Goal: Navigation & Orientation: Understand site structure

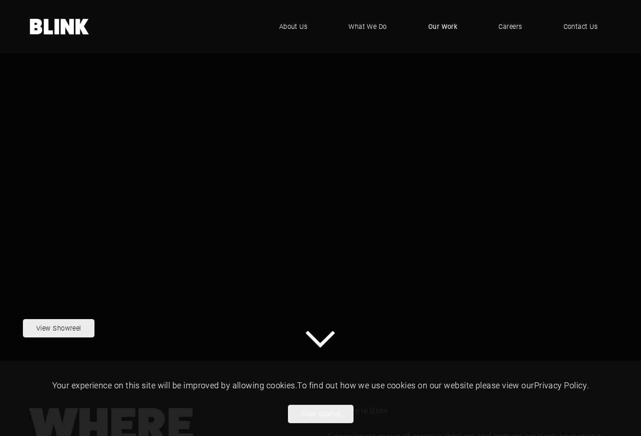
click at [448, 27] on span "Our Work" at bounding box center [442, 27] width 29 height 10
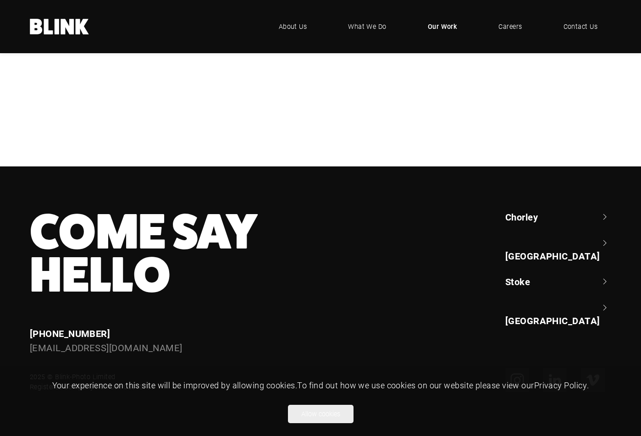
scroll to position [695, 0]
click at [442, 27] on span "Our Work" at bounding box center [443, 27] width 30 height 10
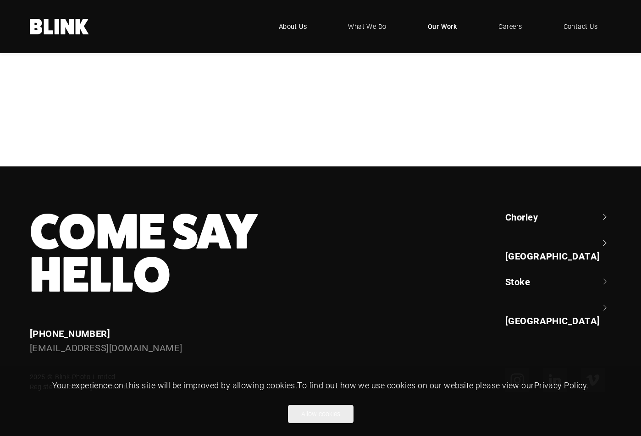
click at [291, 30] on span "About Us" at bounding box center [293, 27] width 28 height 10
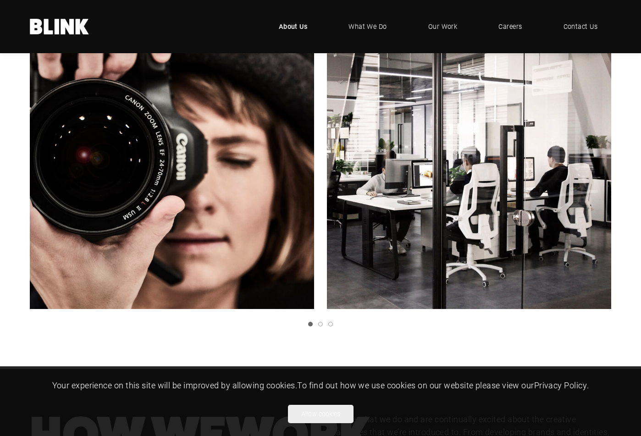
scroll to position [217, 0]
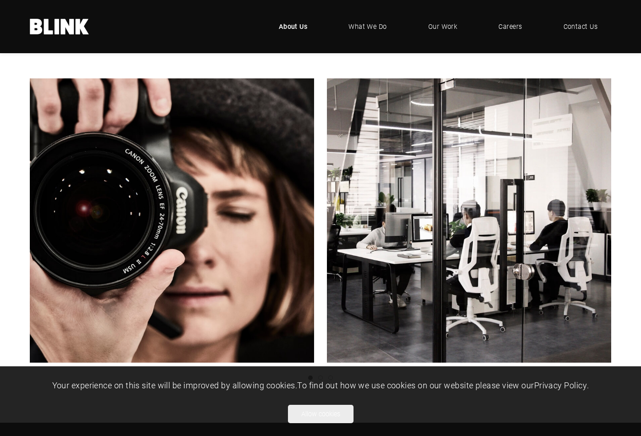
click at [0, 0] on polyline "Next slide" at bounding box center [0, 0] width 0 height 0
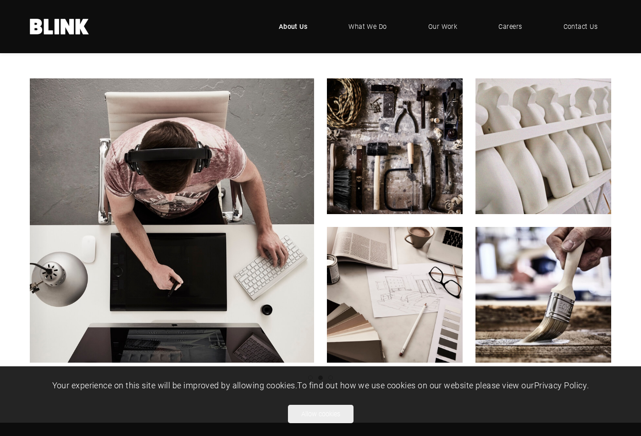
click at [0, 0] on polyline "Next slide" at bounding box center [0, 0] width 0 height 0
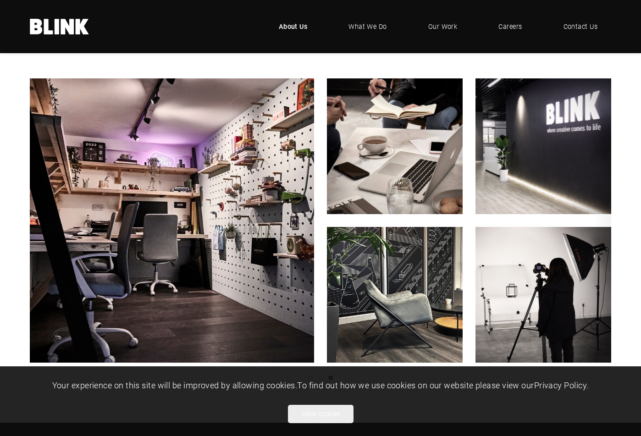
click at [0, 0] on polyline "Next slide" at bounding box center [0, 0] width 0 height 0
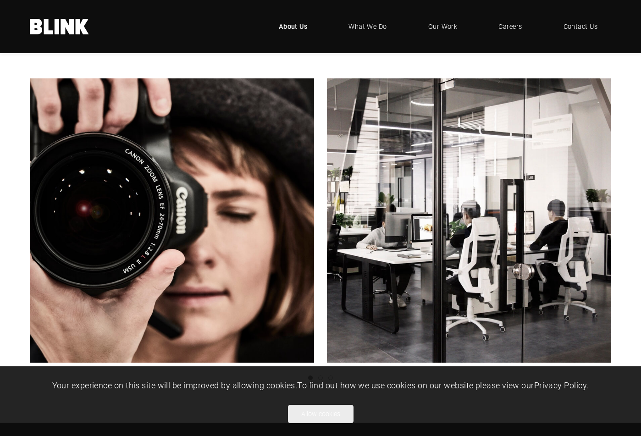
click at [0, 0] on polyline "Next slide" at bounding box center [0, 0] width 0 height 0
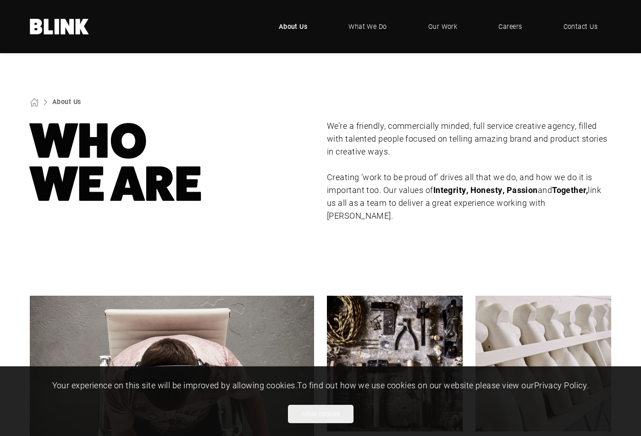
scroll to position [0, 0]
click at [435, 26] on span "Our Work" at bounding box center [442, 27] width 29 height 10
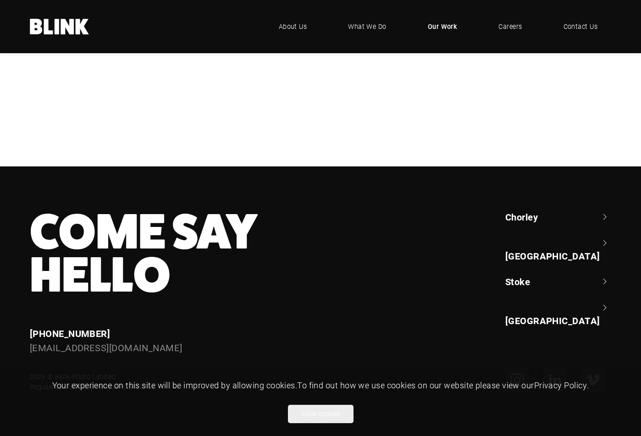
scroll to position [643, 0]
click at [292, 27] on span "About Us" at bounding box center [293, 27] width 28 height 10
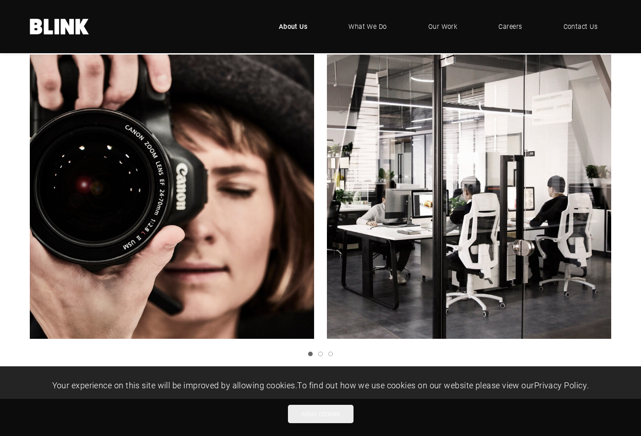
scroll to position [237, 0]
